Goal: Information Seeking & Learning: Learn about a topic

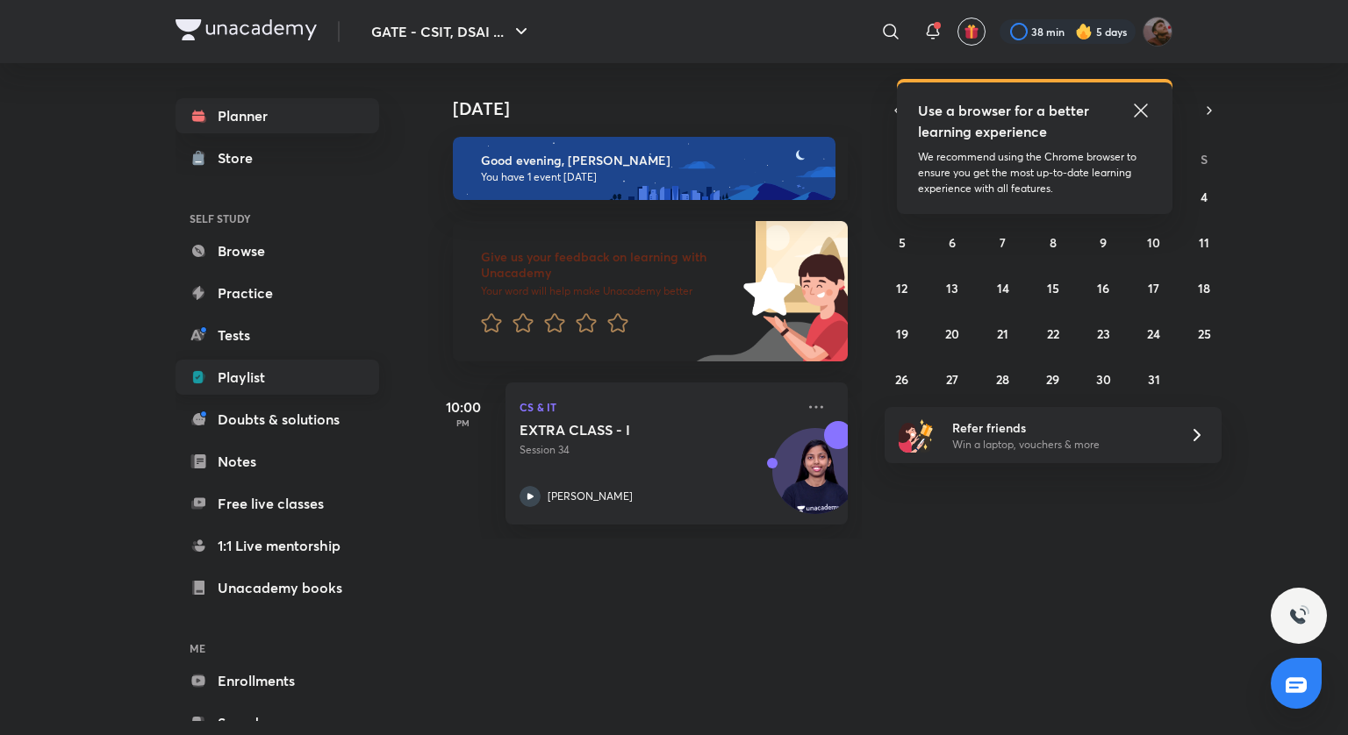
click at [229, 379] on link "Playlist" at bounding box center [277, 377] width 204 height 35
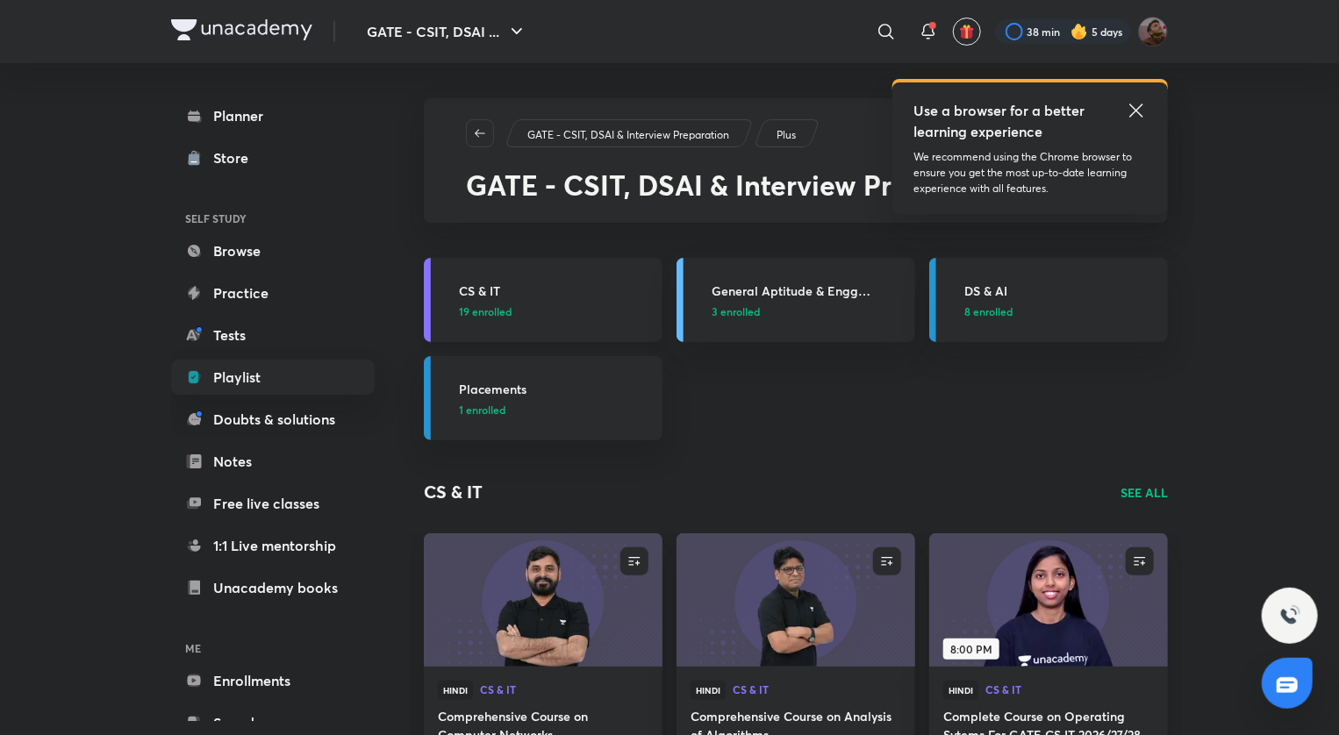
click at [489, 293] on h3 "CS & IT" at bounding box center [555, 291] width 193 height 18
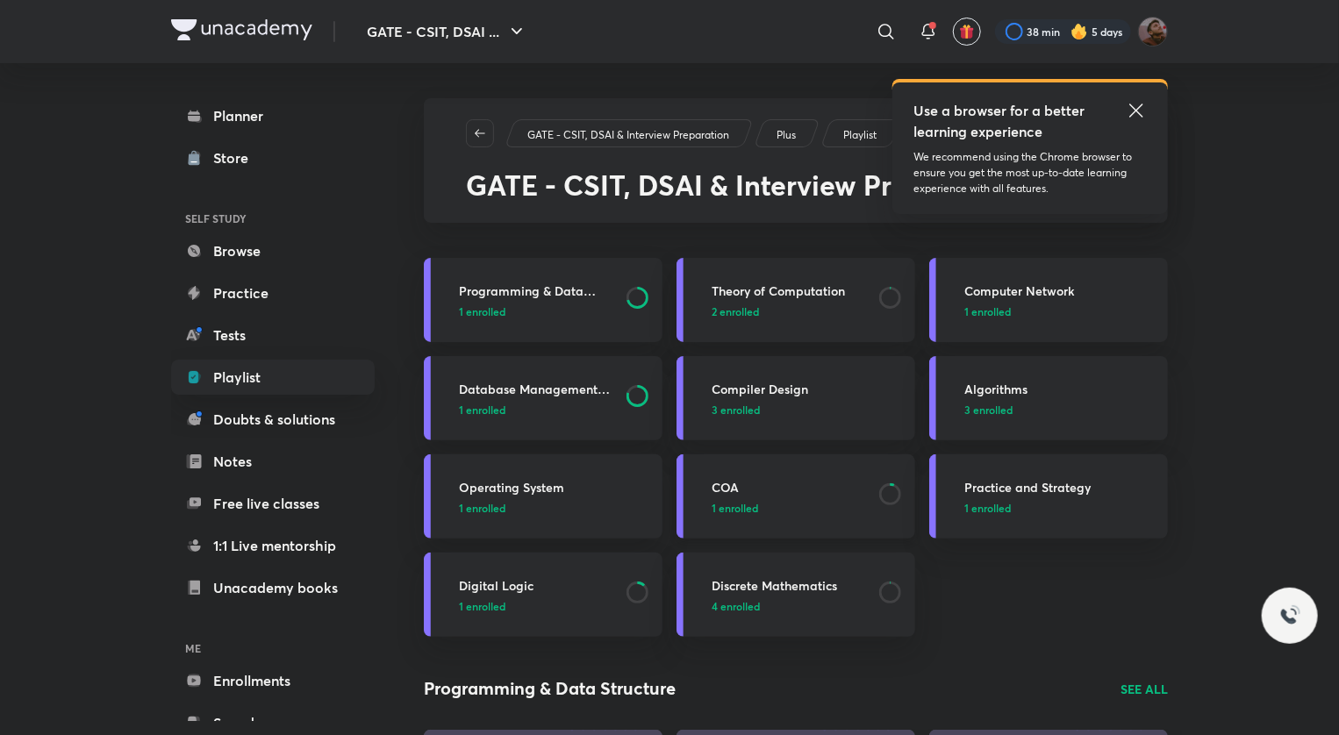
click at [733, 483] on h3 "COA" at bounding box center [790, 487] width 157 height 18
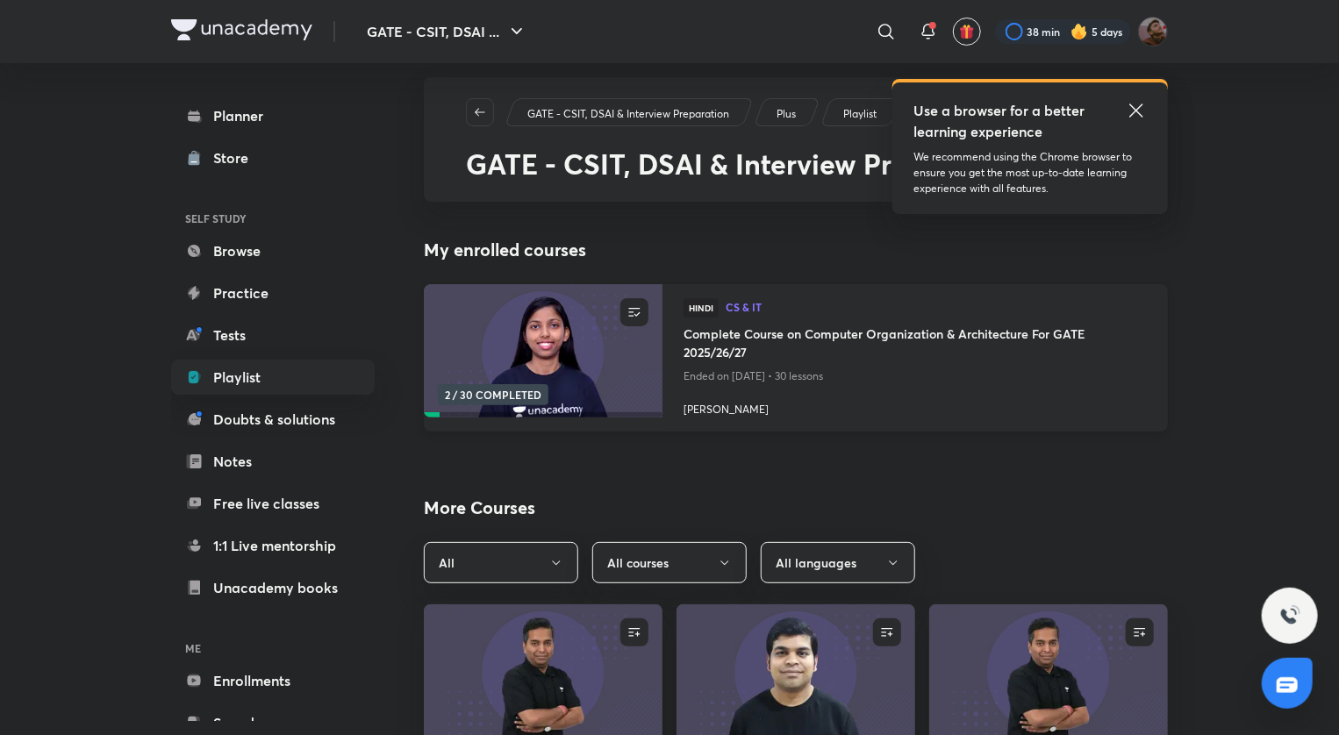
scroll to position [25, 0]
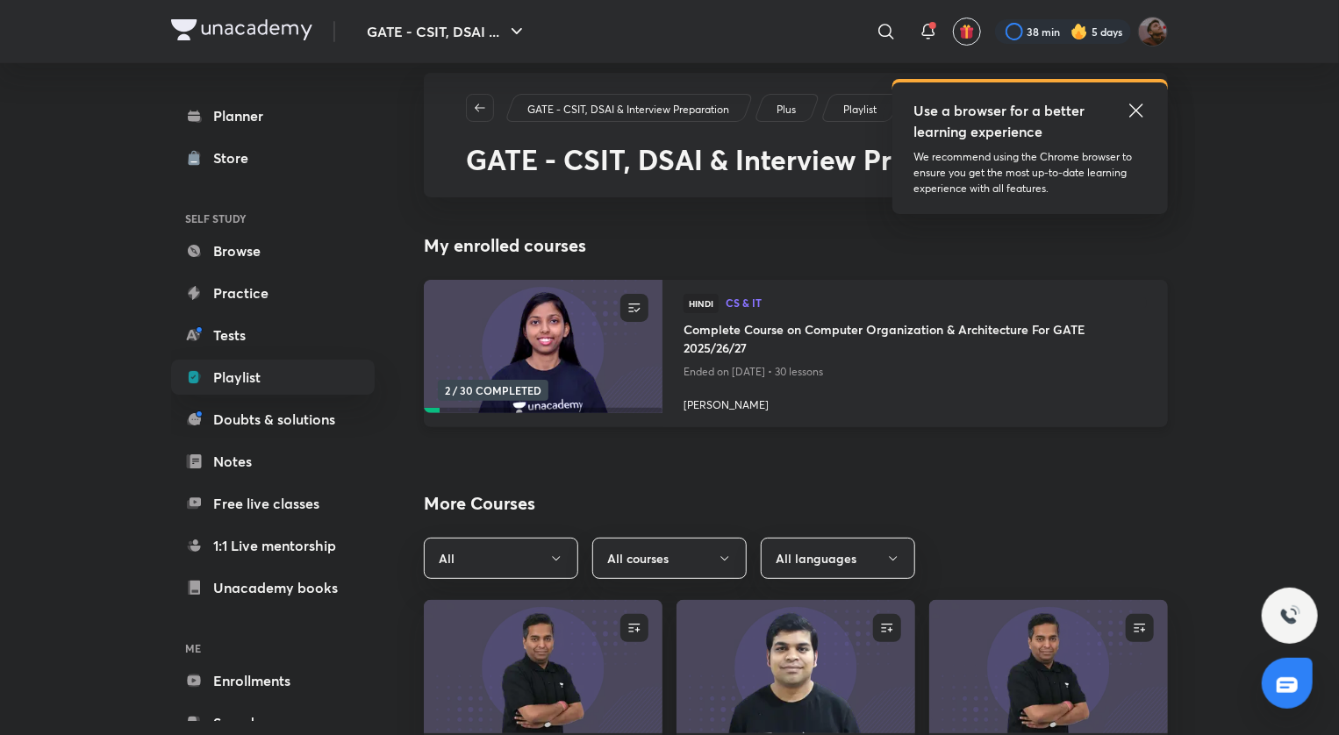
click at [732, 349] on h4 "Complete Course on Computer Organization & Architecture For GATE 2025/26/27" at bounding box center [914, 340] width 463 height 40
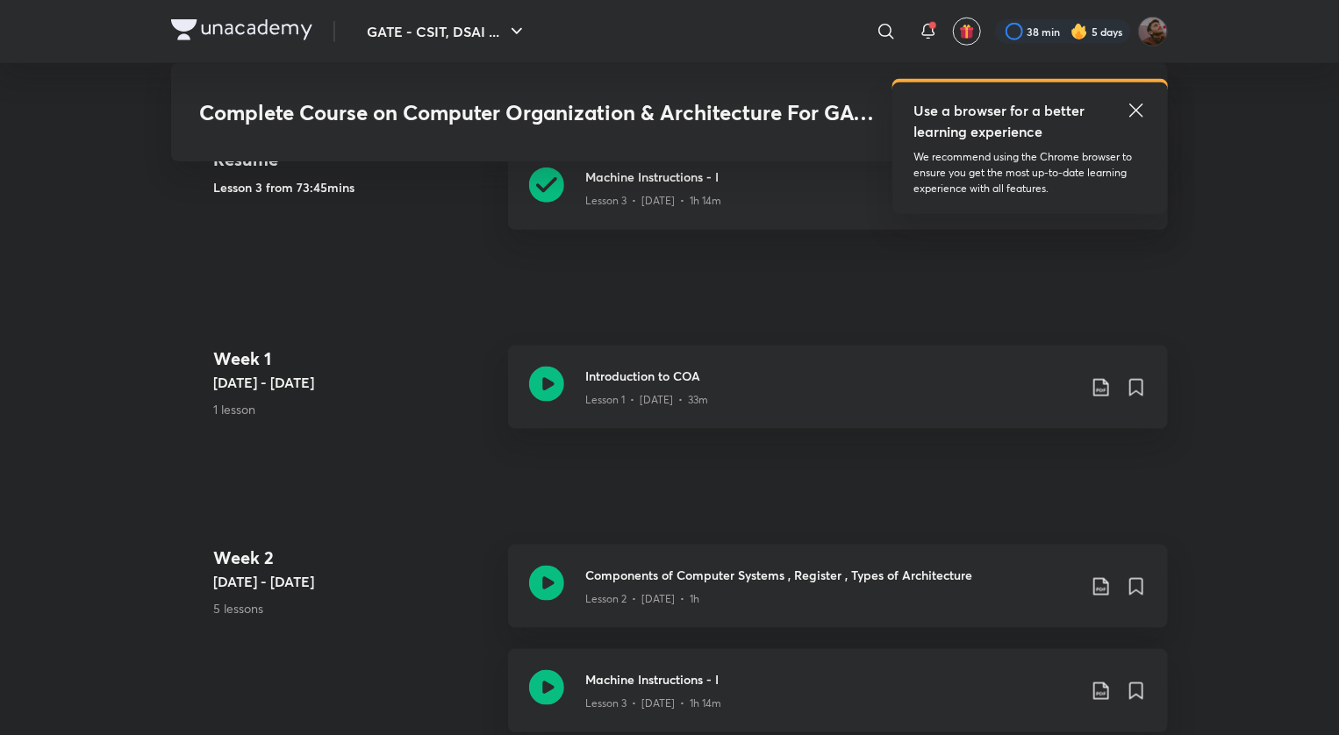
scroll to position [1056, 0]
